Goal: Check status: Check status

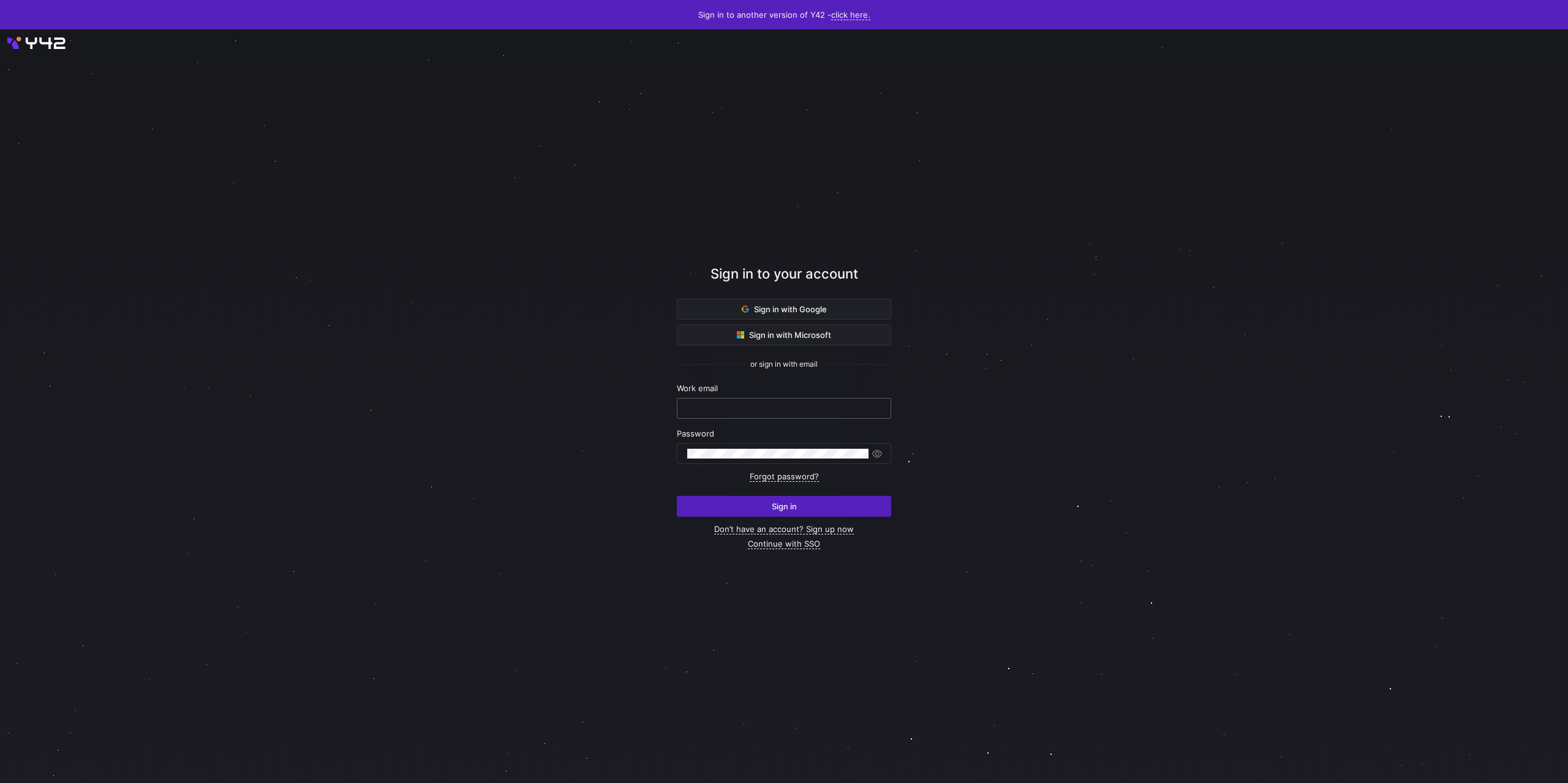
click at [783, 406] on input "text" at bounding box center [784, 409] width 193 height 10
type input "[PERSON_NAME][EMAIL_ADDRESS][DOMAIN_NAME]"
click at [677, 496] on button "Sign in" at bounding box center [784, 506] width 215 height 21
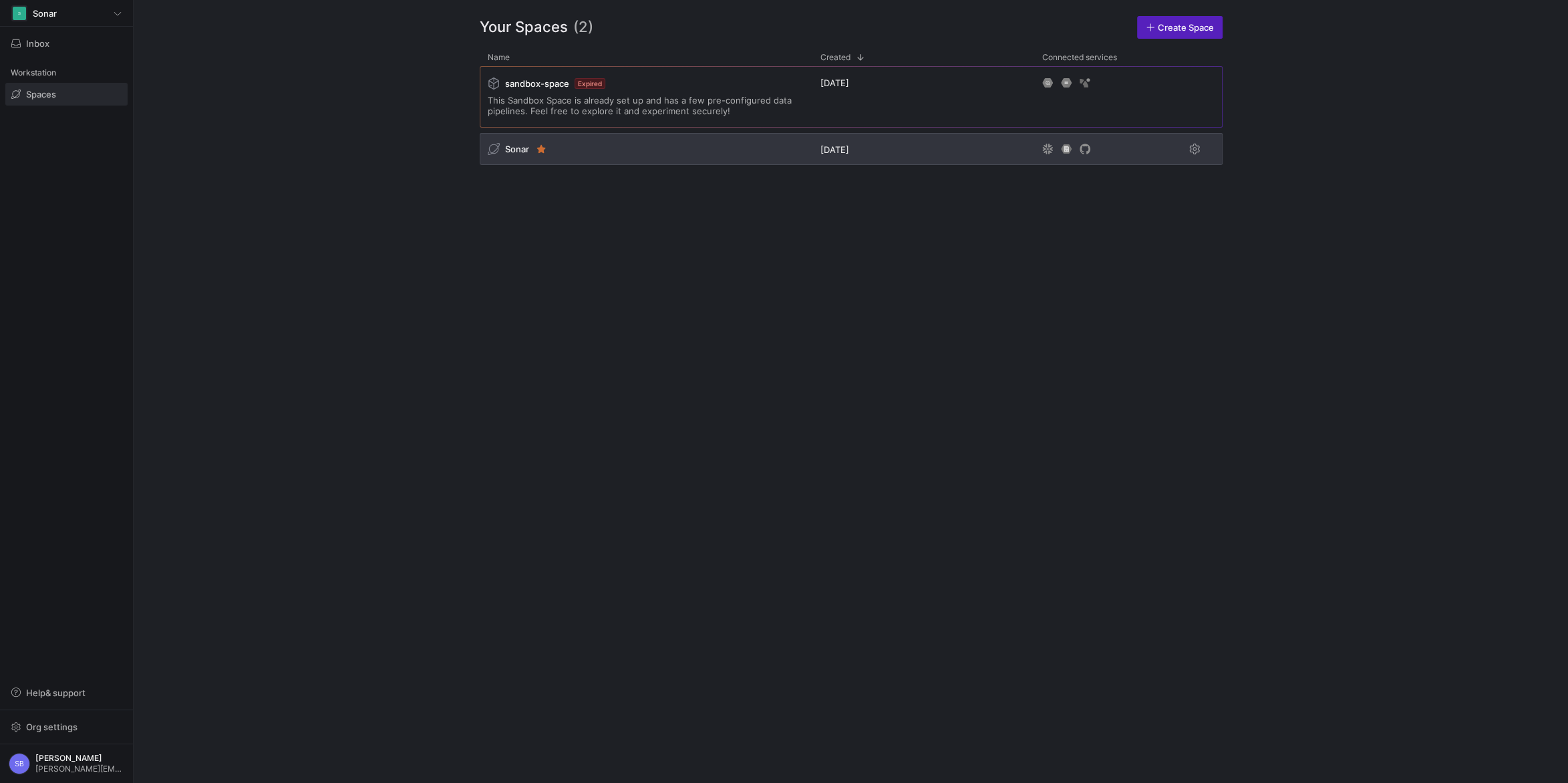
click at [511, 145] on span "Sonar" at bounding box center [517, 149] width 24 height 11
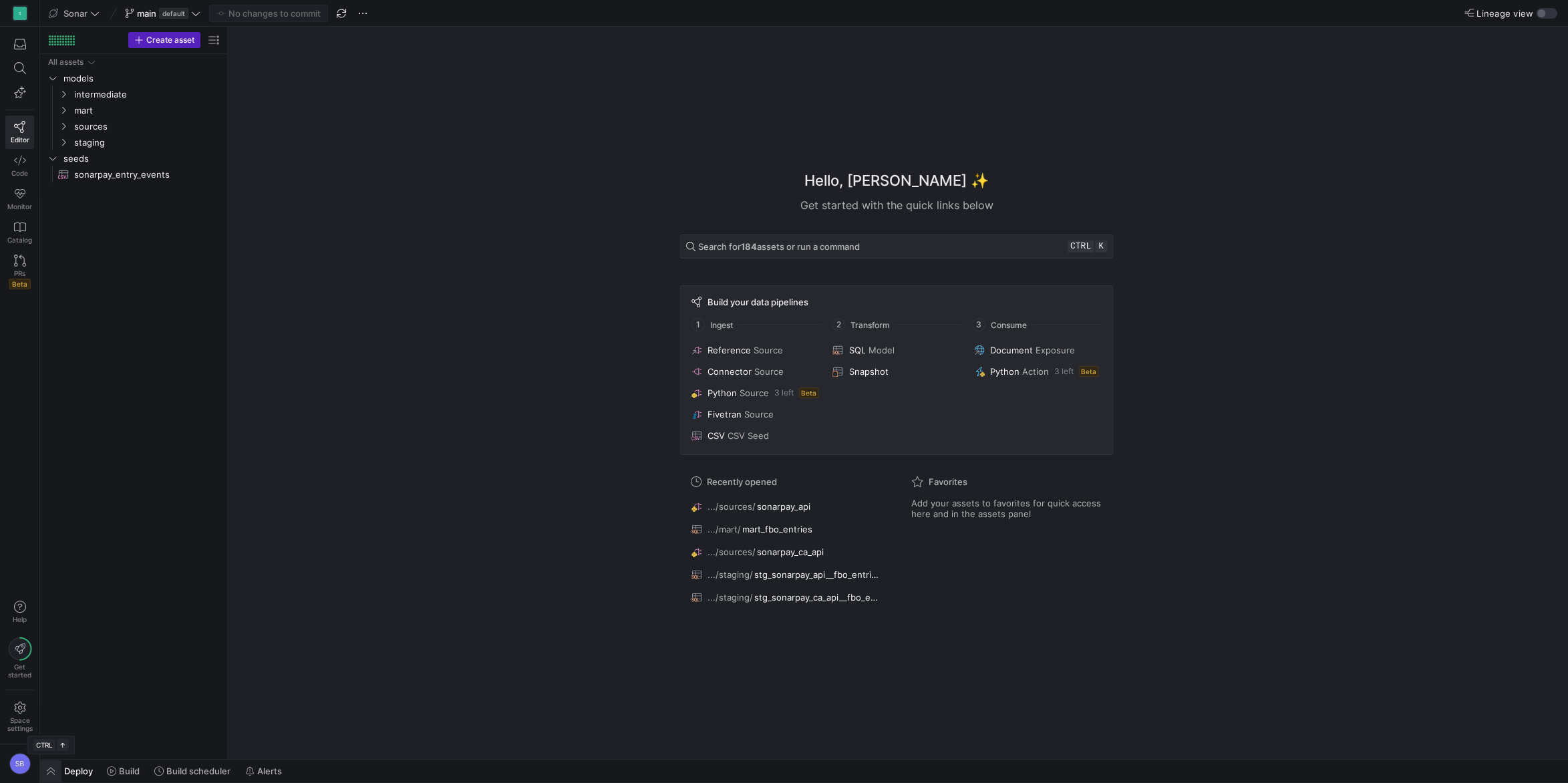
click at [55, 768] on span "button" at bounding box center [51, 771] width 21 height 23
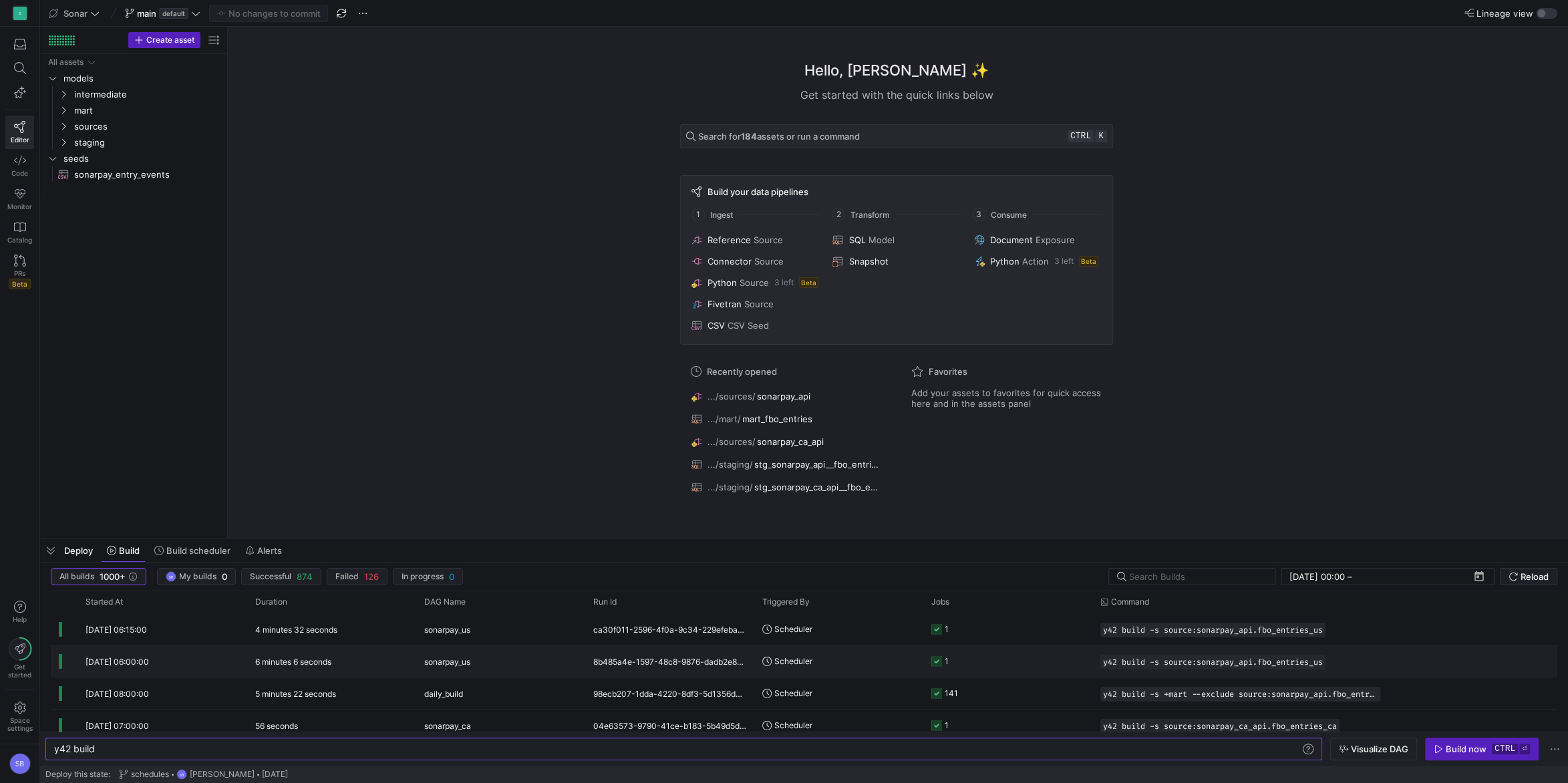
scroll to position [59, 0]
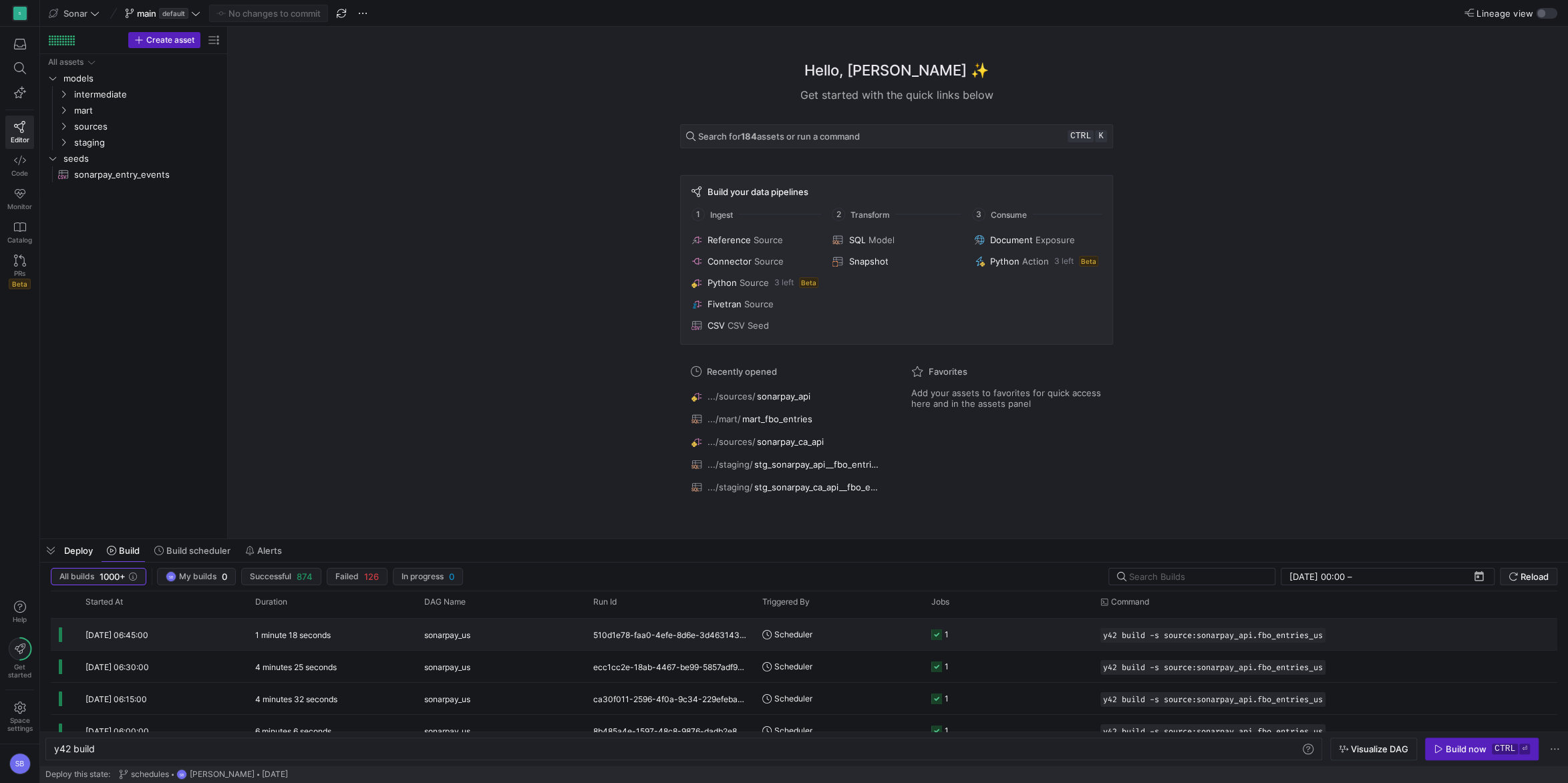
click at [324, 636] on y42-duration "1 minute 18 seconds" at bounding box center [293, 635] width 76 height 10
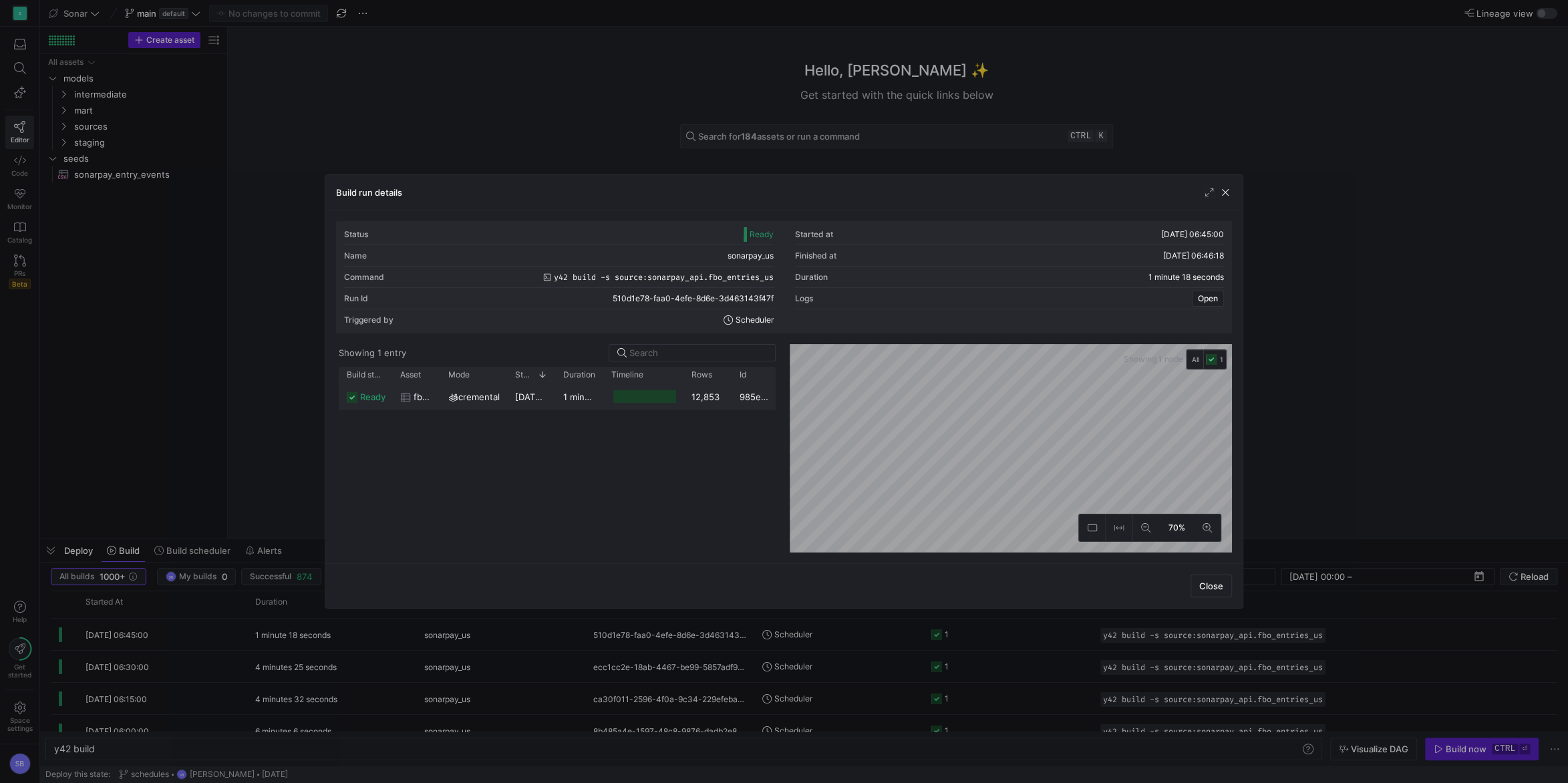
click at [533, 392] on span "15/10/25, 06:45:02" at bounding box center [549, 397] width 69 height 11
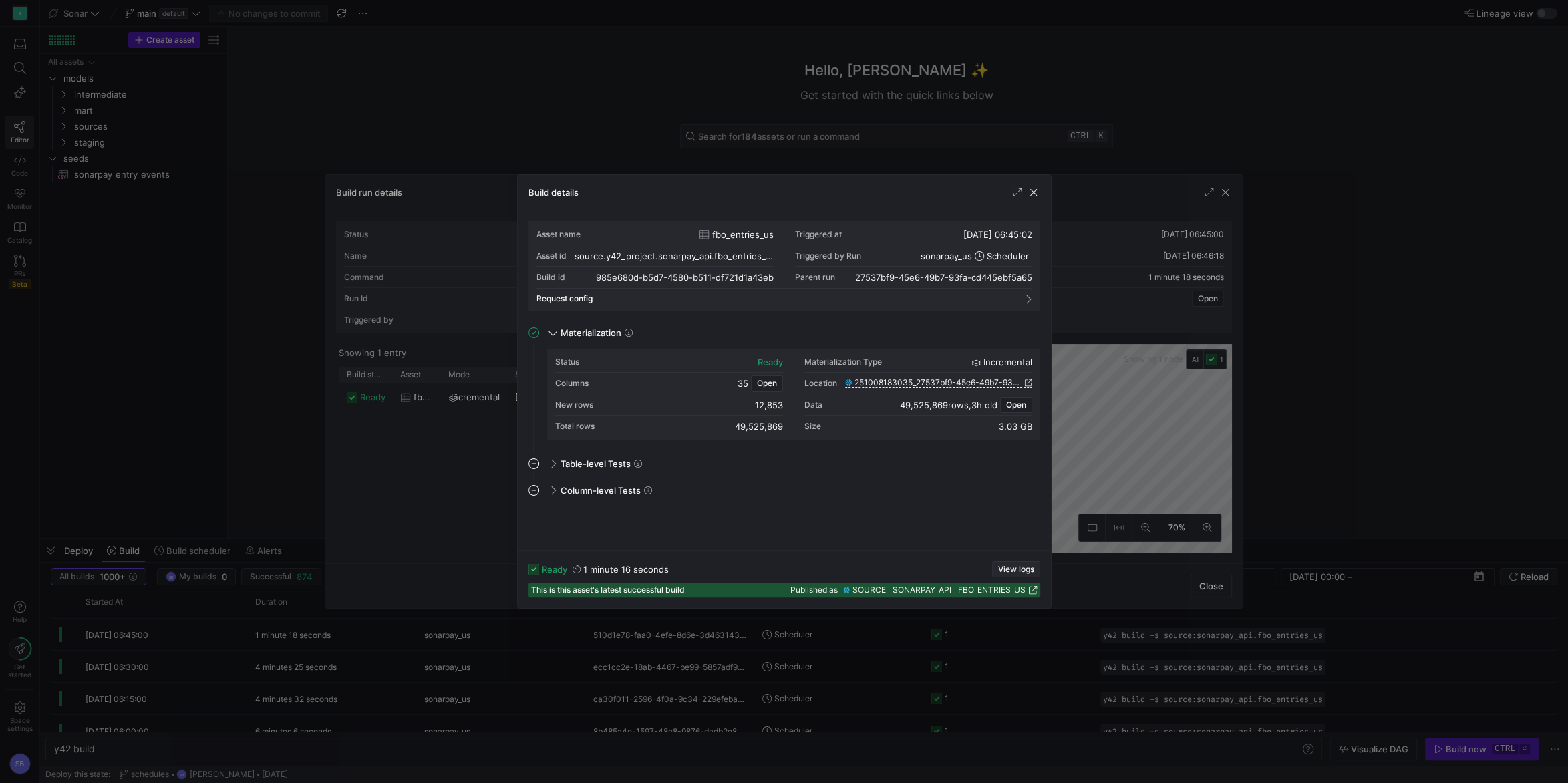
click at [1027, 567] on span "View logs" at bounding box center [1015, 569] width 36 height 9
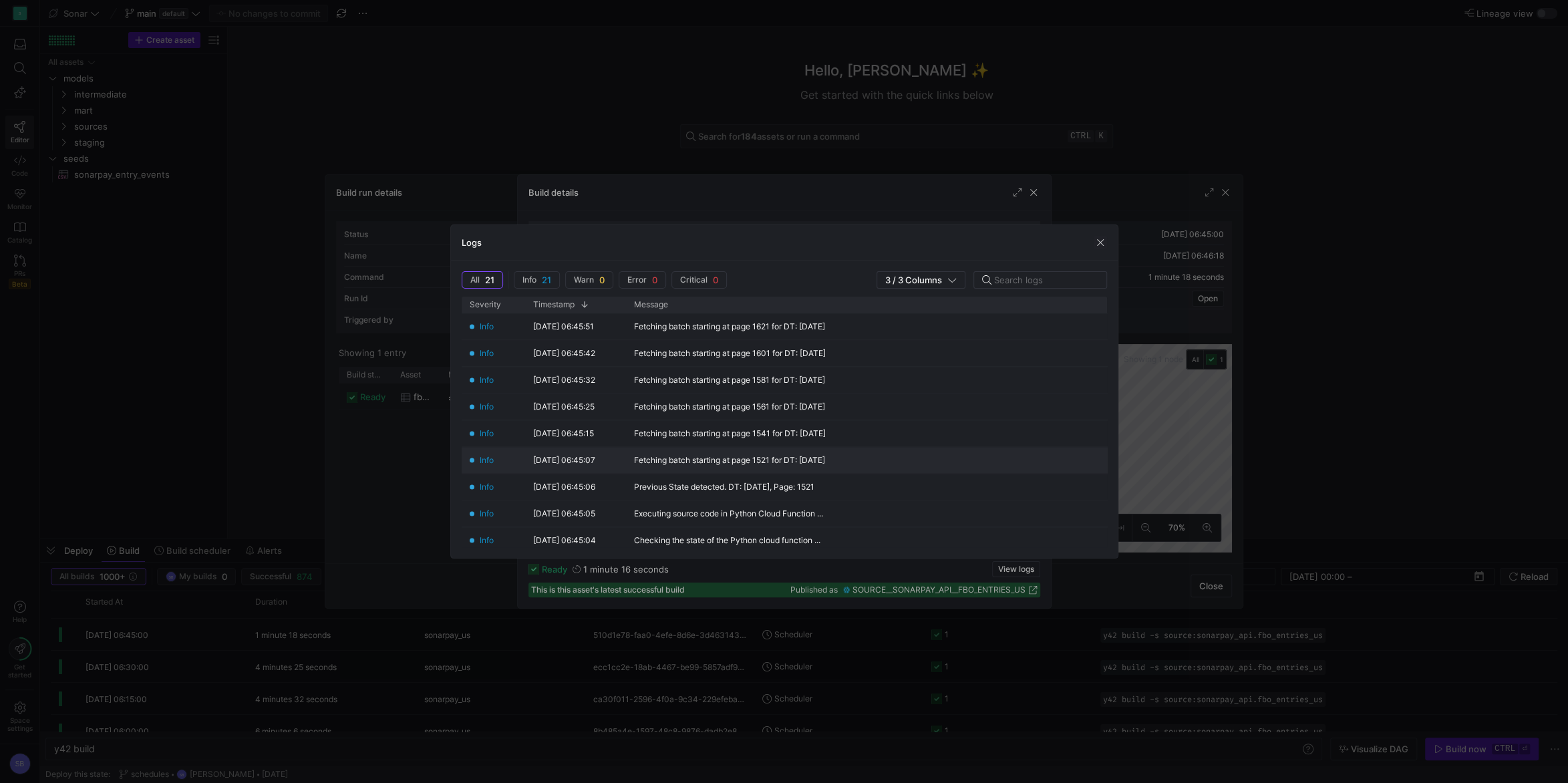
scroll to position [0, 0]
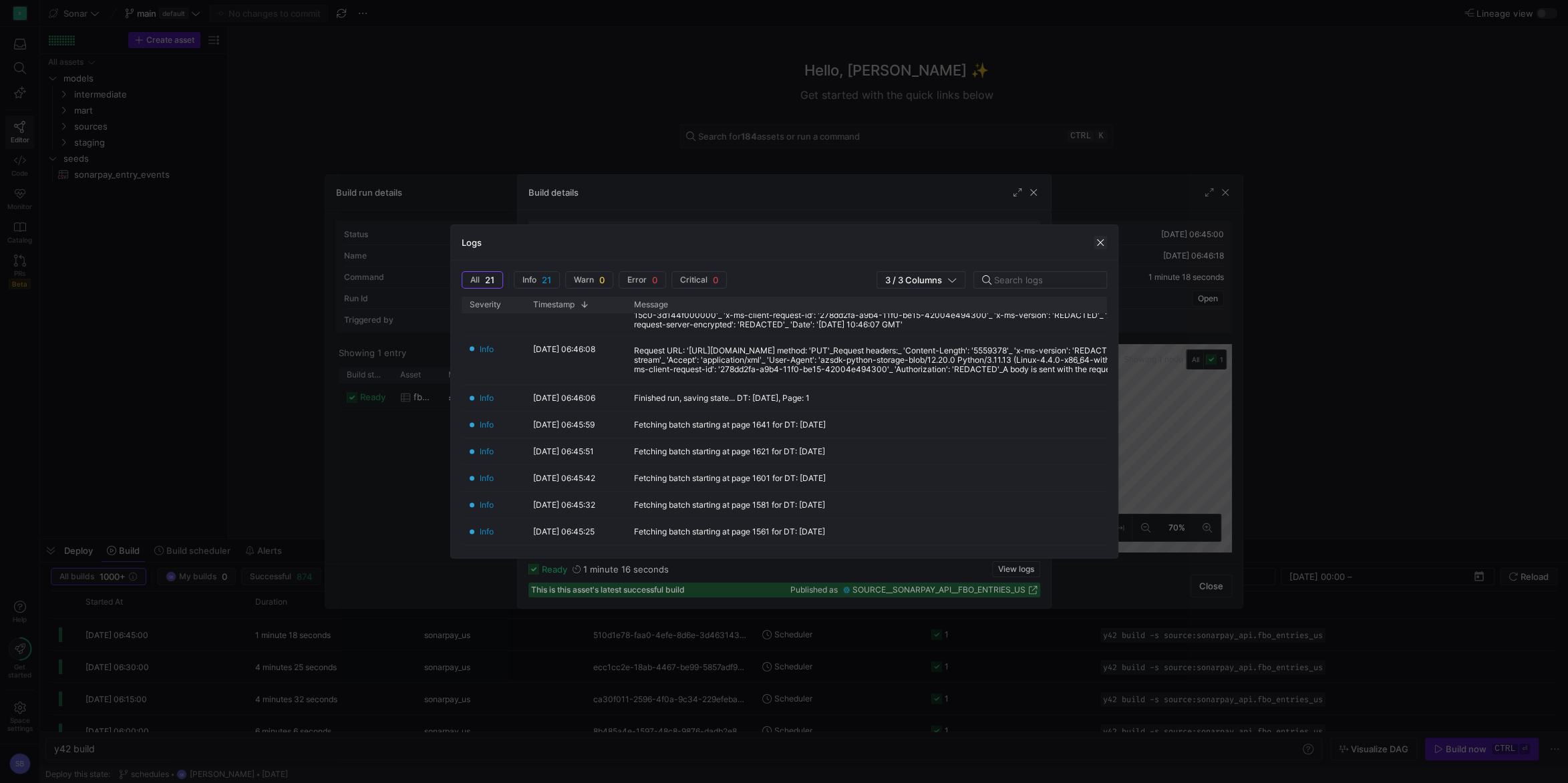
click at [1095, 240] on span "button" at bounding box center [1100, 242] width 14 height 14
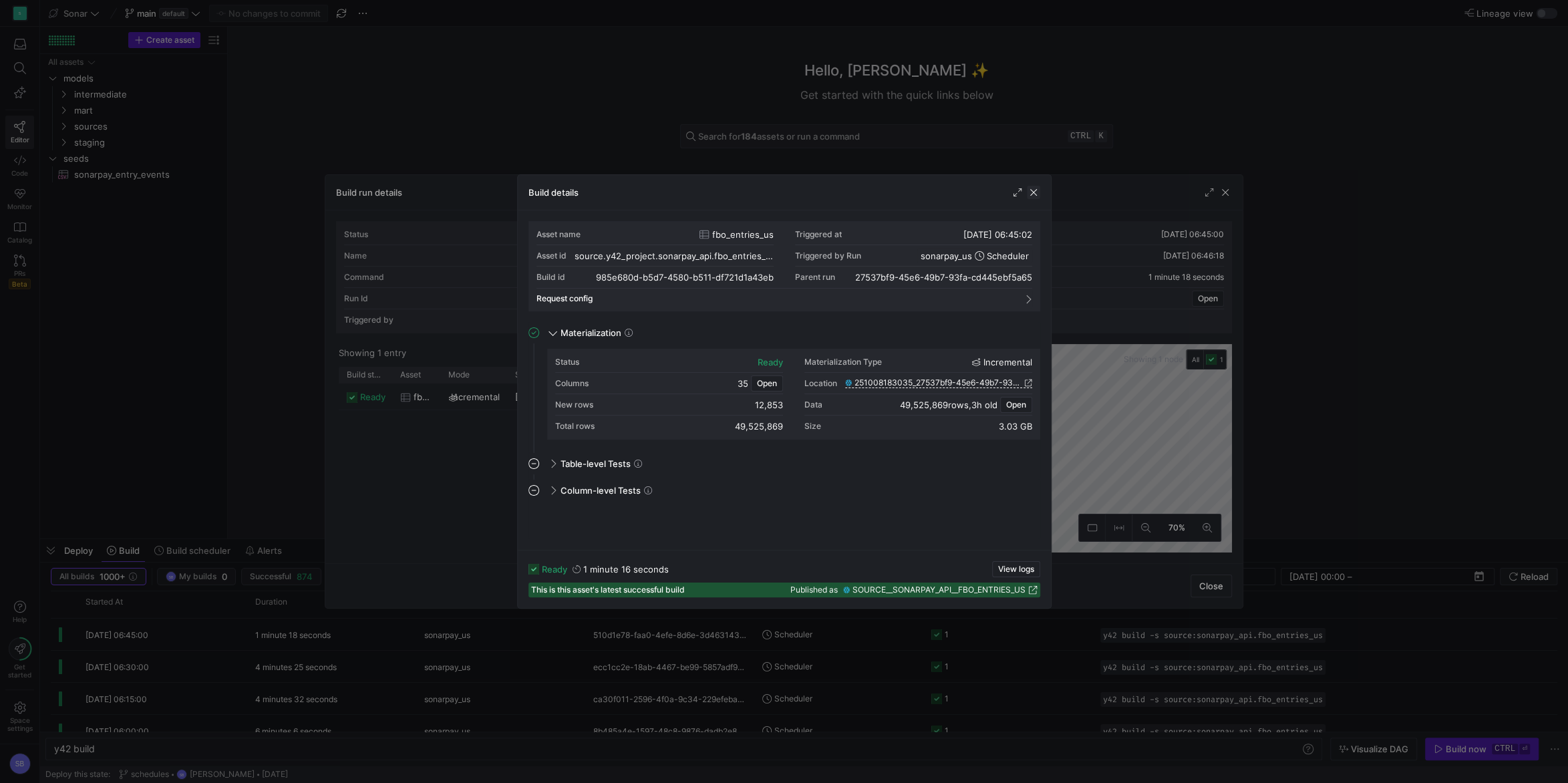
click at [1035, 193] on span "button" at bounding box center [1034, 193] width 14 height 14
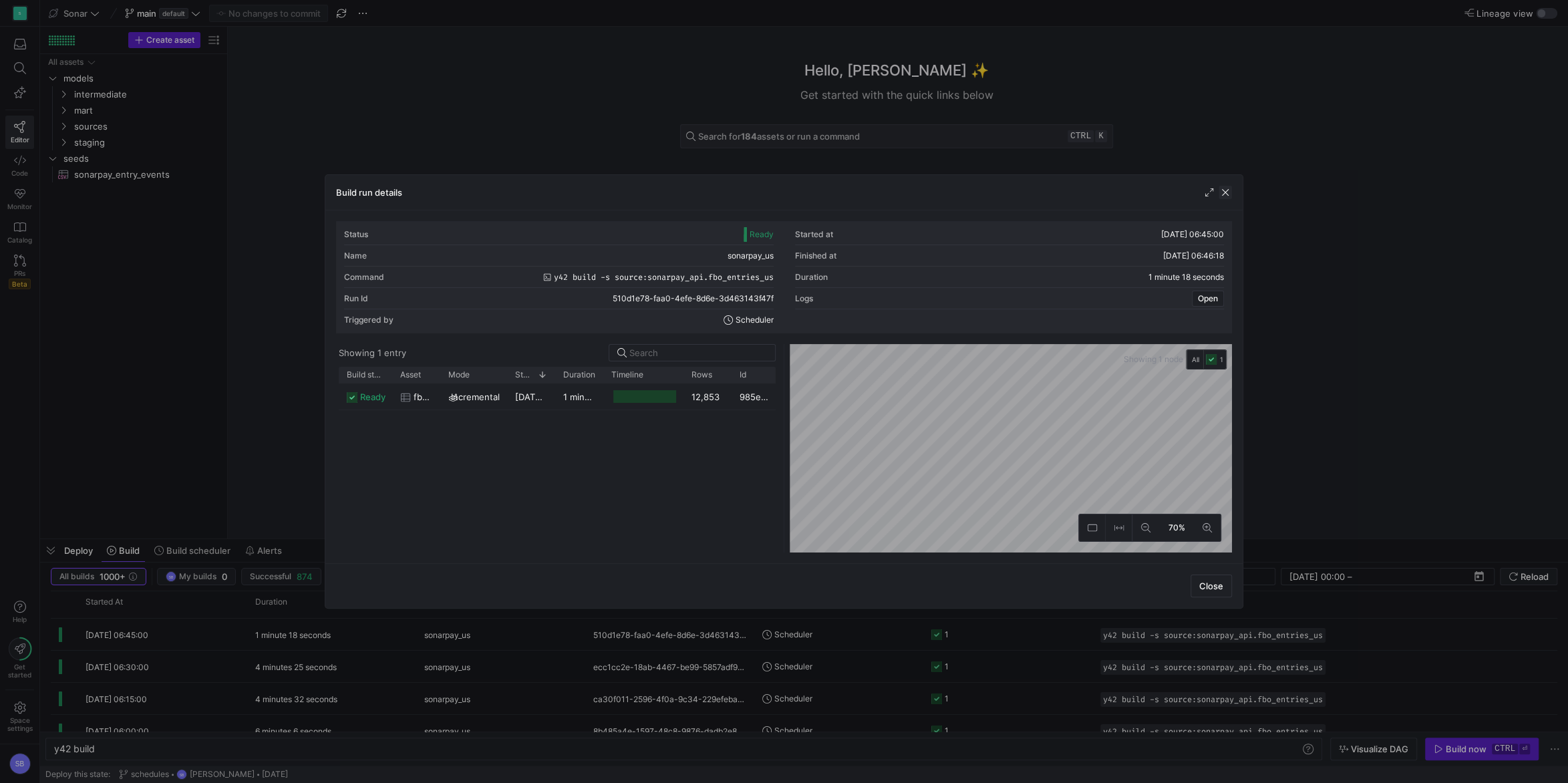
click at [1227, 188] on span "button" at bounding box center [1225, 193] width 14 height 14
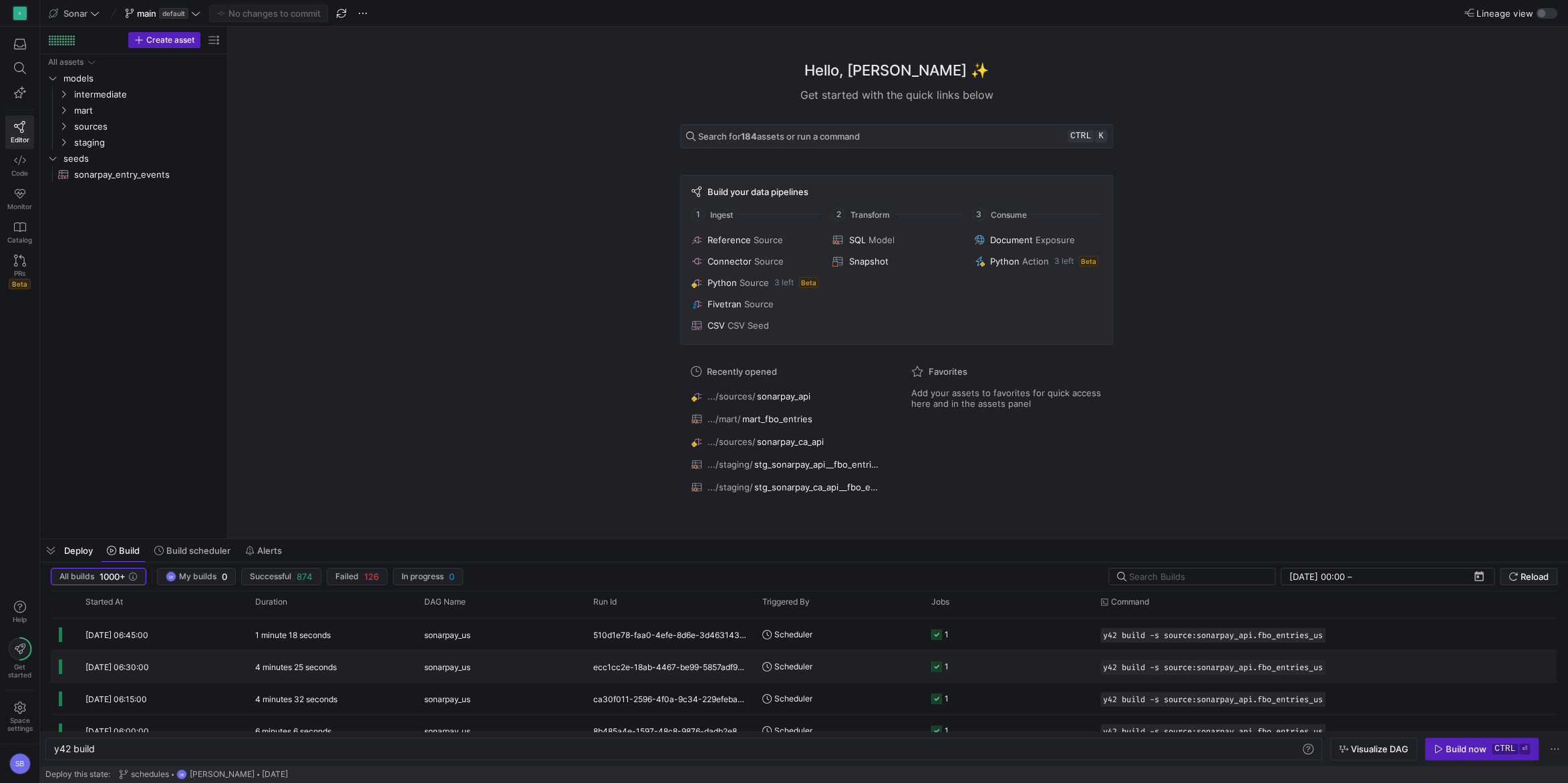
click at [456, 675] on span "sonarpay_us" at bounding box center [447, 667] width 46 height 31
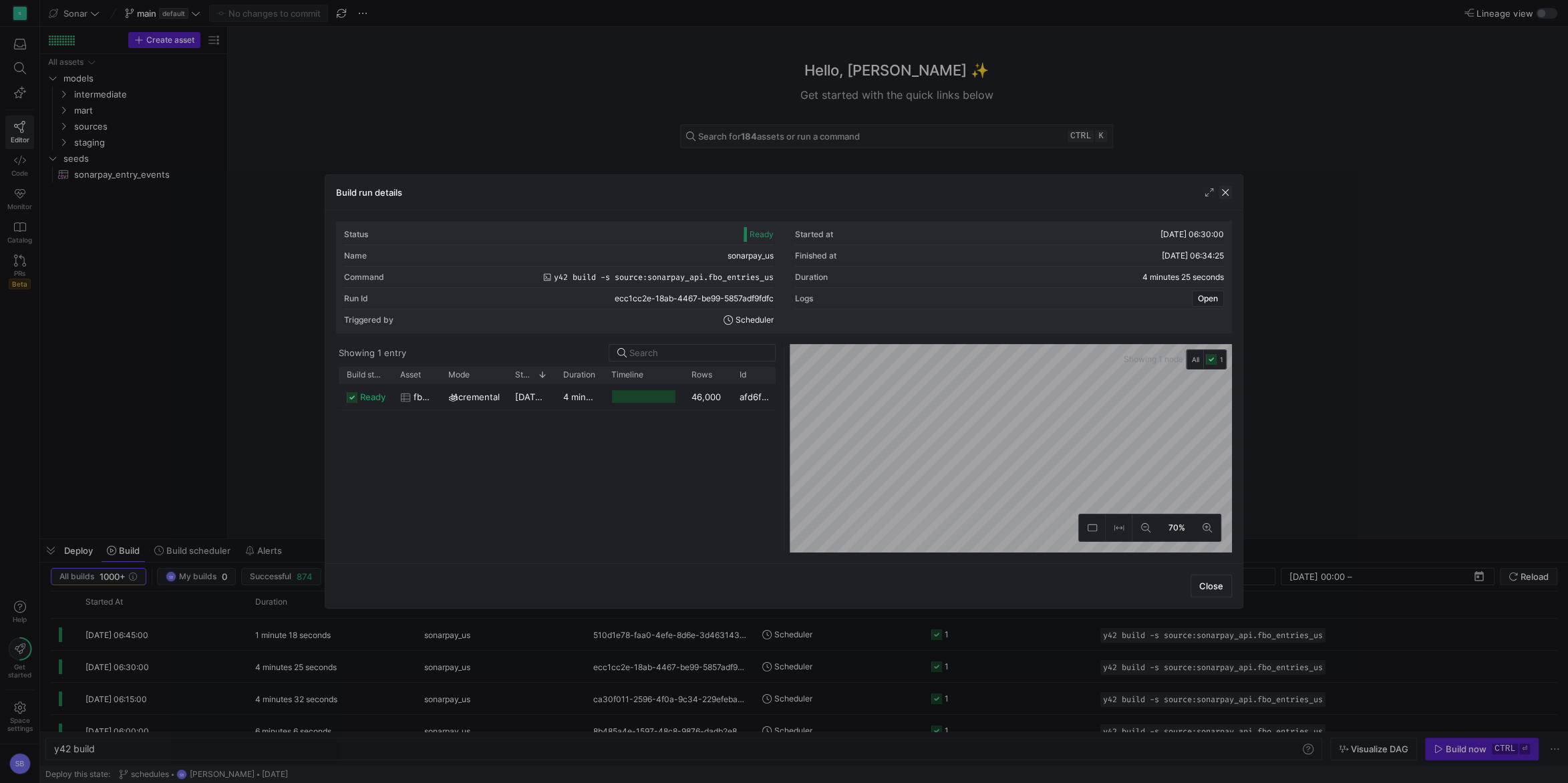
click at [1224, 189] on span "button" at bounding box center [1225, 193] width 14 height 14
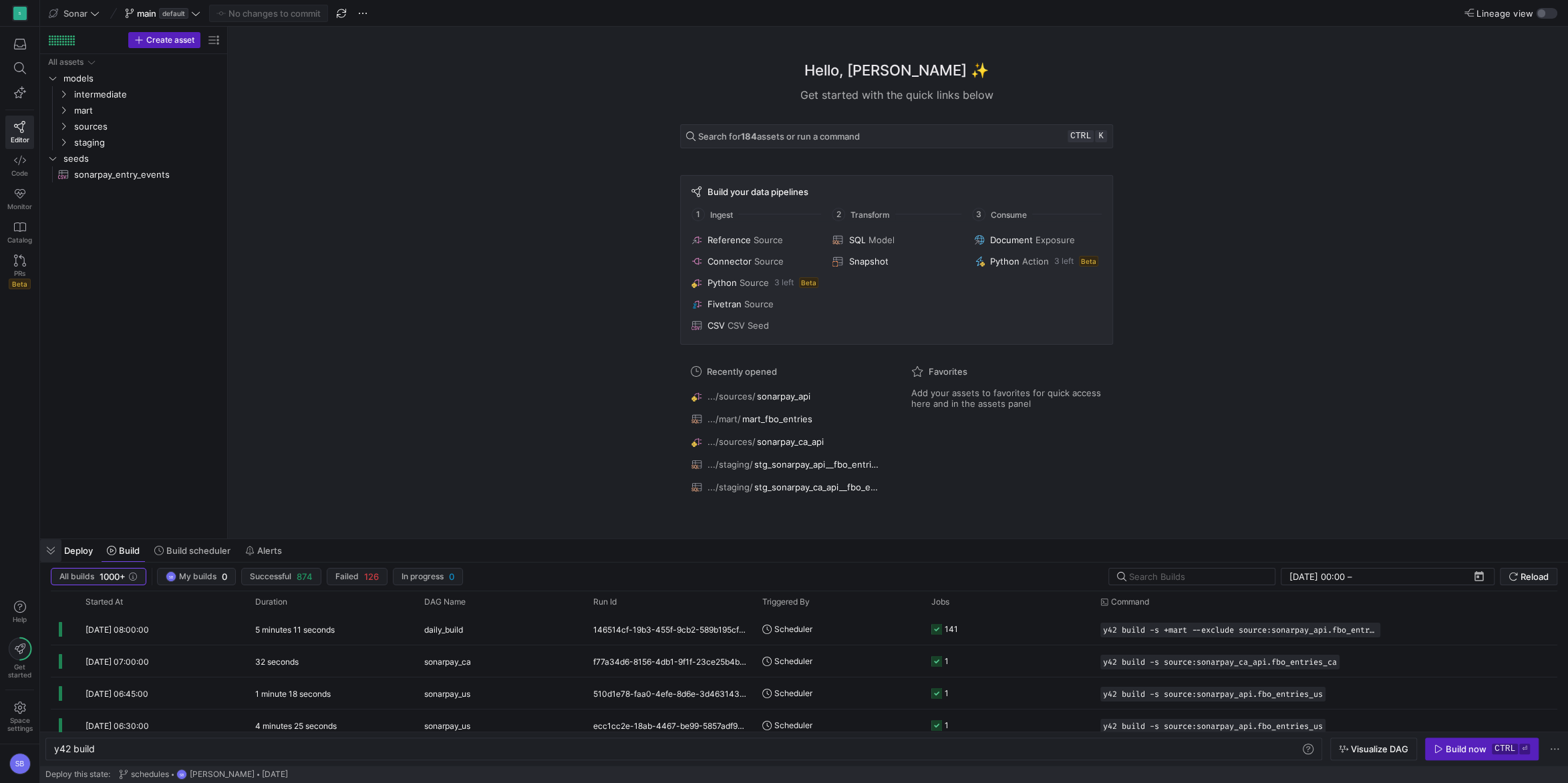
click at [48, 546] on span "button" at bounding box center [51, 550] width 21 height 23
